Goal: Transaction & Acquisition: Book appointment/travel/reservation

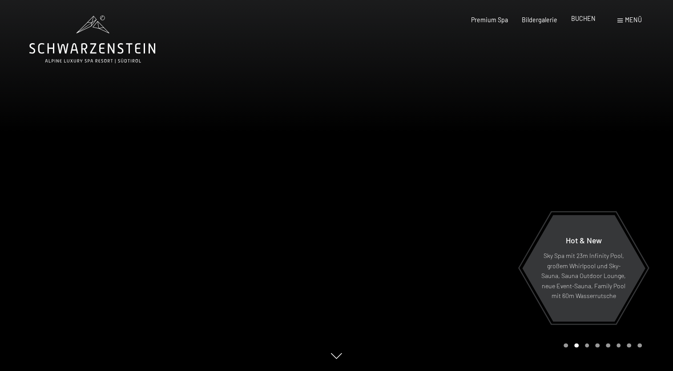
click at [589, 23] on div "Premium Spa Bildergalerie BUCHEN" at bounding box center [526, 20] width 166 height 9
click at [583, 16] on span "BUCHEN" at bounding box center [583, 19] width 24 height 8
click at [394, 206] on div at bounding box center [505, 185] width 337 height 371
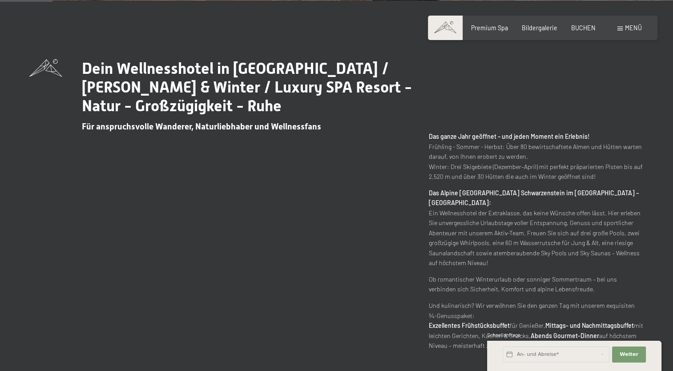
scroll to position [311, 0]
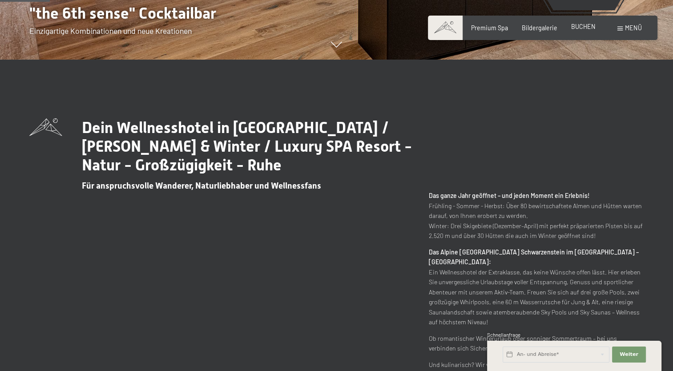
click at [585, 29] on span "BUCHEN" at bounding box center [583, 27] width 24 height 8
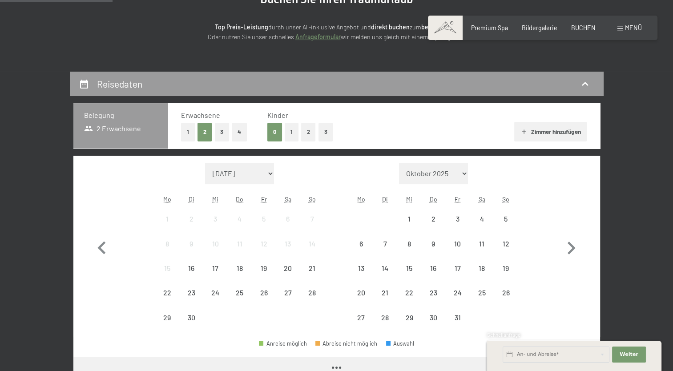
scroll to position [133, 0]
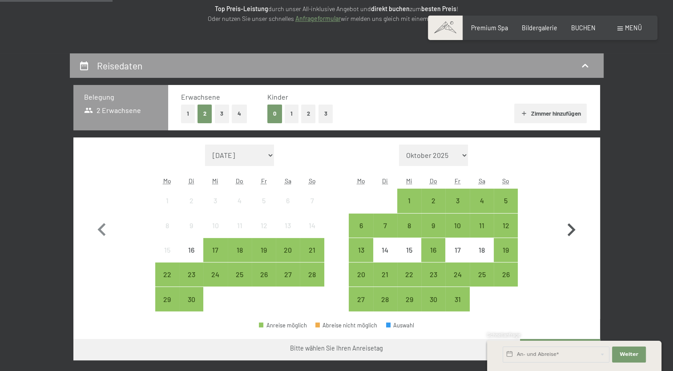
click at [575, 223] on icon "button" at bounding box center [571, 230] width 26 height 26
select select "2025-10-01"
select select "2025-11-01"
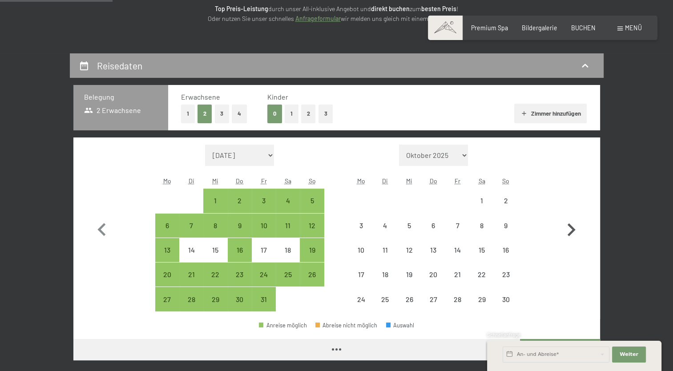
click at [574, 223] on icon "button" at bounding box center [571, 230] width 26 height 26
select select "2025-11-01"
select select "2025-12-01"
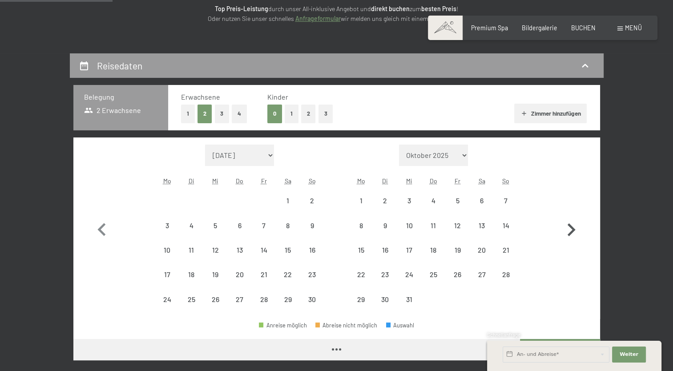
select select "2025-11-01"
select select "2025-12-01"
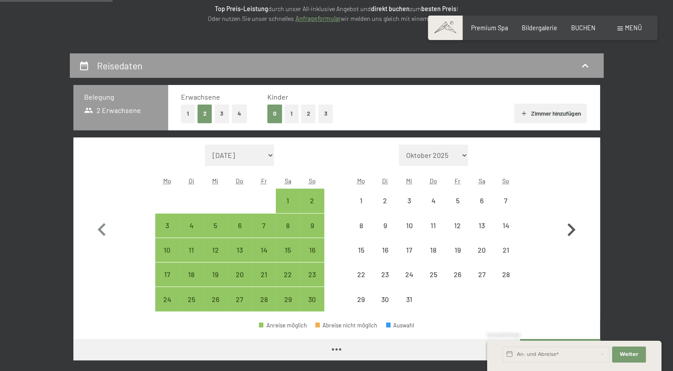
click at [574, 223] on icon "button" at bounding box center [571, 230] width 26 height 26
select select "2025-12-01"
select select "2026-01-01"
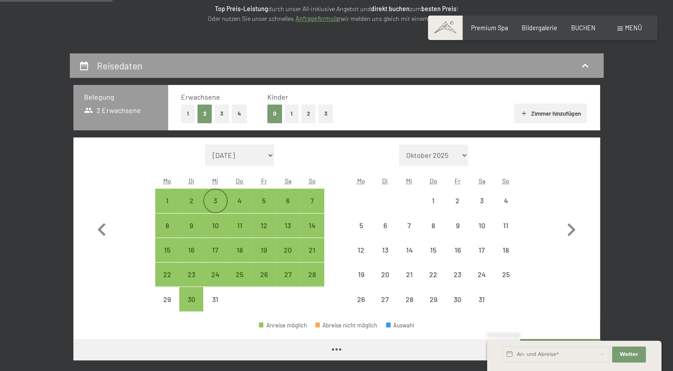
select select "2025-12-01"
select select "2026-01-01"
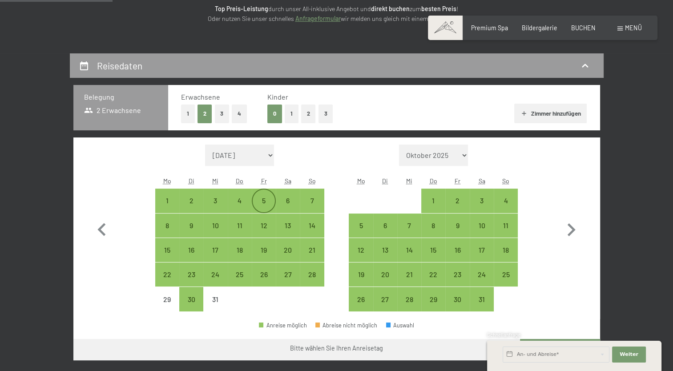
click at [261, 200] on div "5" at bounding box center [264, 208] width 22 height 22
select select "2025-12-01"
select select "2026-01-01"
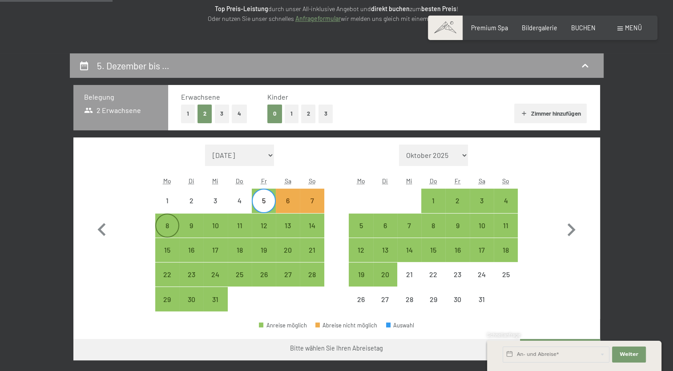
click at [160, 223] on div "8" at bounding box center [167, 233] width 22 height 22
select select "2025-12-01"
select select "2026-01-01"
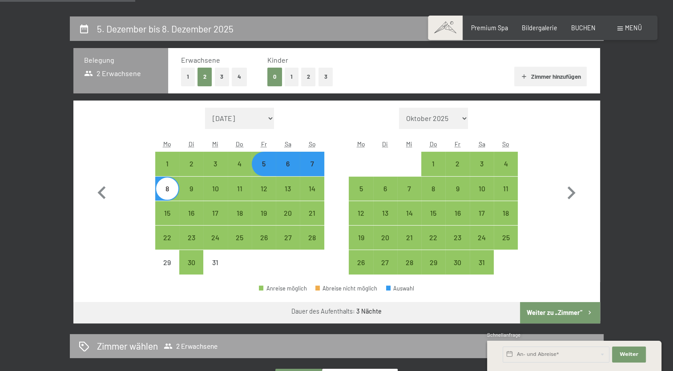
scroll to position [267, 0]
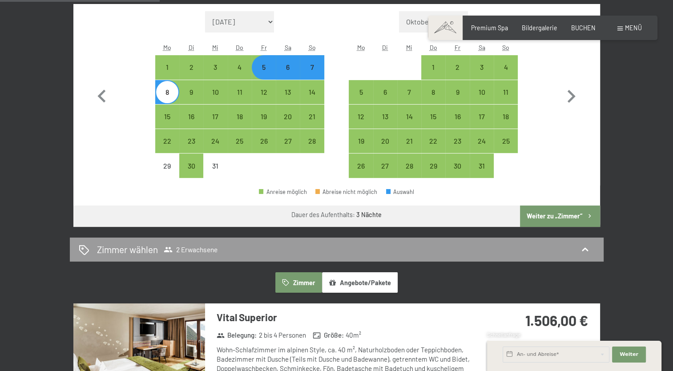
click at [533, 217] on button "Weiter zu „Zimmer“" at bounding box center [560, 215] width 80 height 21
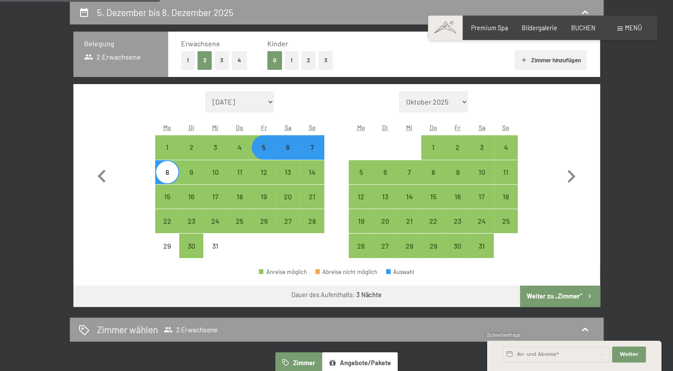
select select "2025-12-01"
select select "2026-01-01"
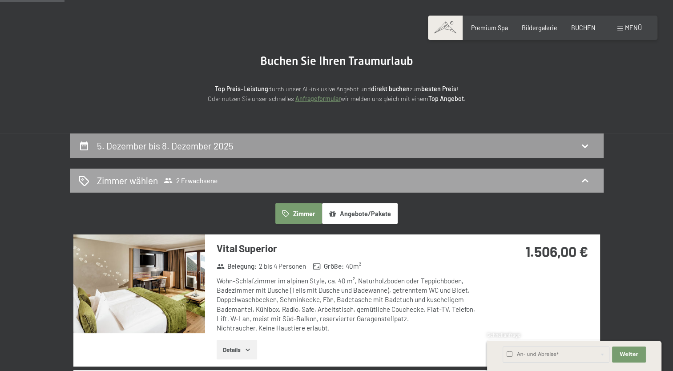
scroll to position [142, 0]
